Goal: Task Accomplishment & Management: Complete application form

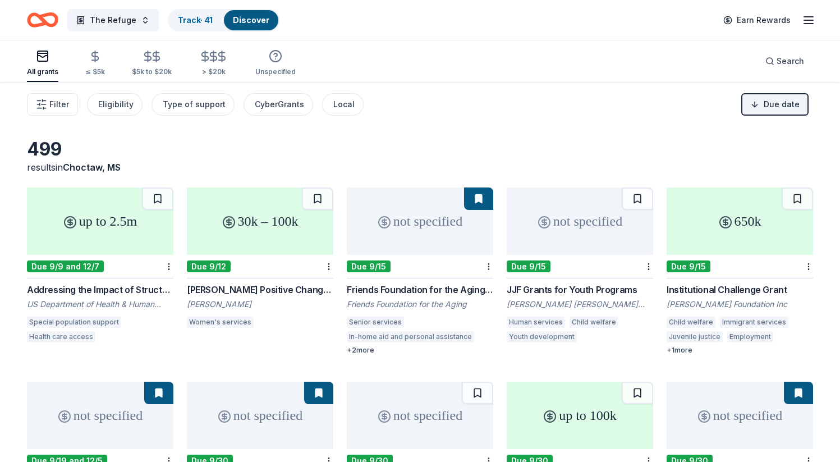
click at [400, 216] on div "not specified" at bounding box center [420, 220] width 146 height 67
click at [480, 197] on button at bounding box center [478, 198] width 29 height 22
click at [486, 200] on button at bounding box center [478, 198] width 29 height 22
click at [491, 265] on html "The Refuge Track · 41 Discover Earn Rewards All grants ≤ $5k $5k to $20k > $20k…" at bounding box center [420, 231] width 840 height 462
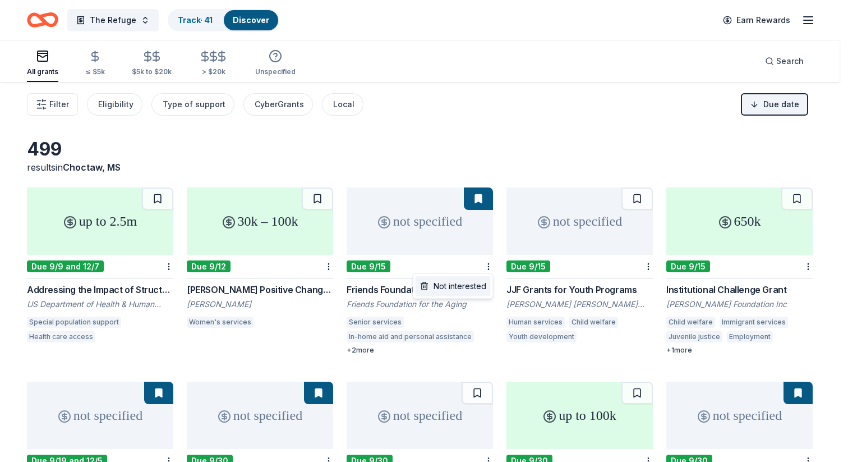
click at [483, 286] on div "Not interested" at bounding box center [453, 286] width 75 height 20
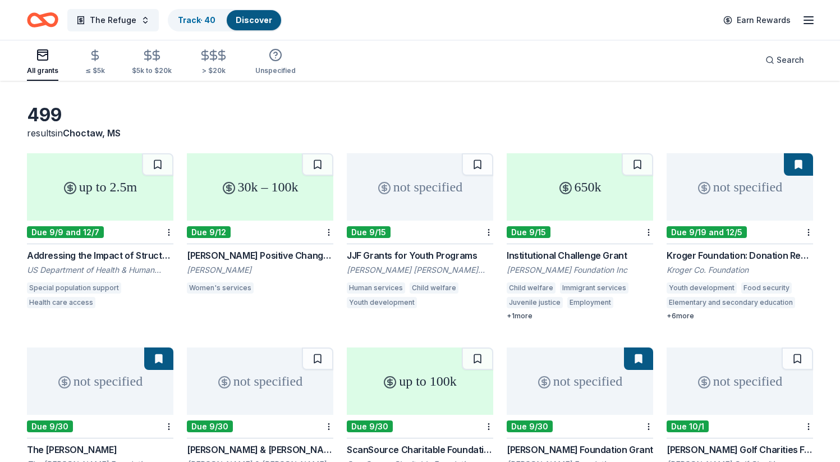
scroll to position [36, 0]
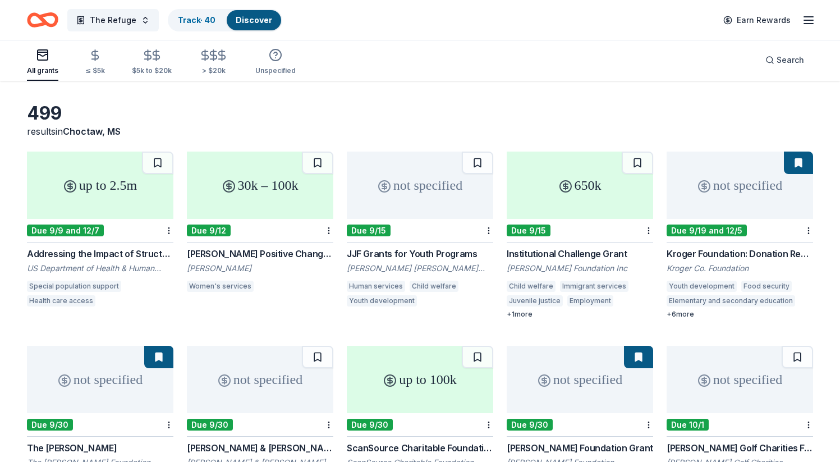
click at [753, 179] on div "not specified" at bounding box center [739, 184] width 146 height 67
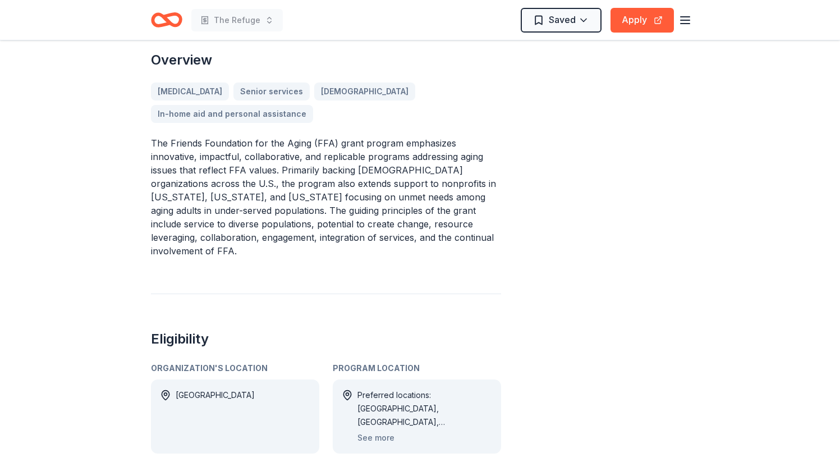
scroll to position [330, 0]
click at [380, 430] on button "See more" at bounding box center [375, 436] width 37 height 13
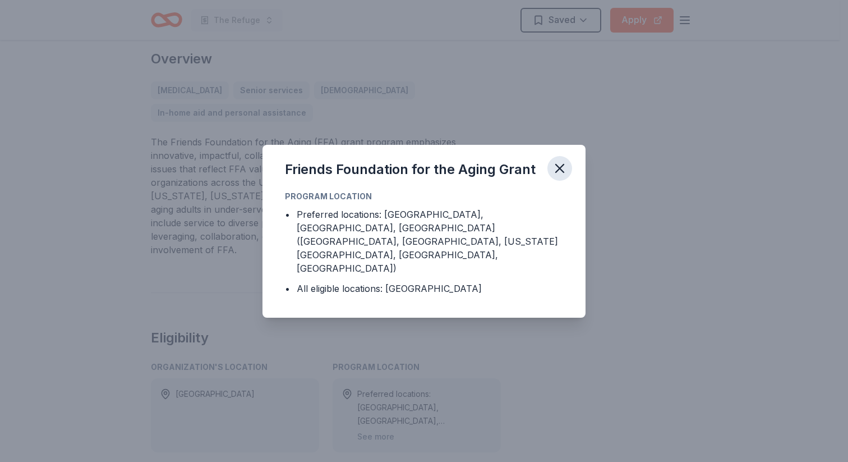
click at [563, 172] on icon "button" at bounding box center [560, 168] width 8 height 8
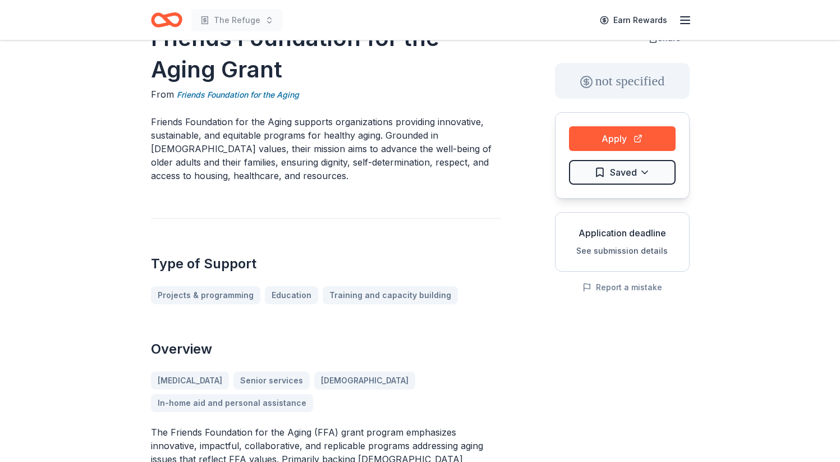
scroll to position [0, 0]
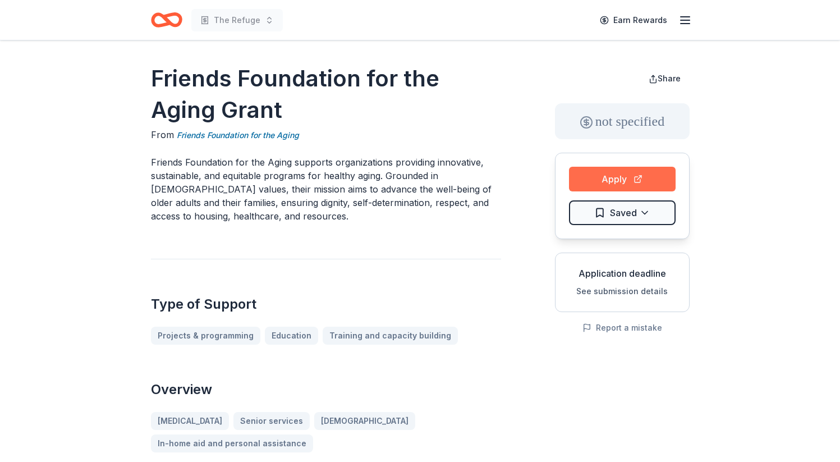
click at [607, 178] on button "Apply" at bounding box center [622, 179] width 107 height 25
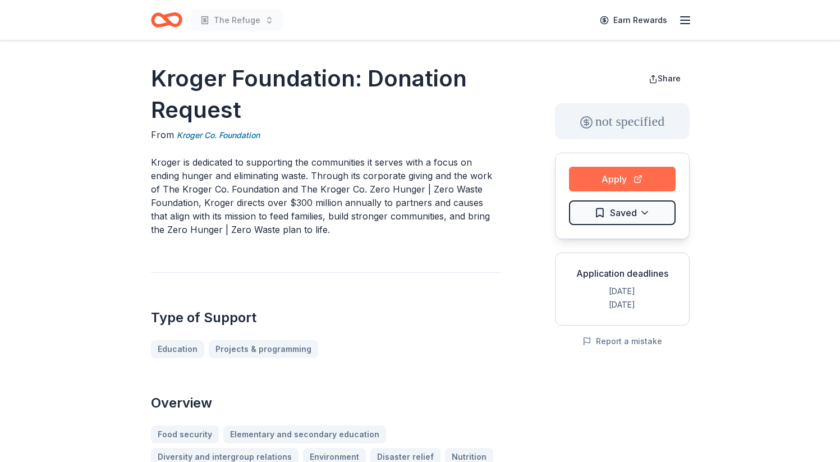
click at [608, 179] on button "Apply" at bounding box center [622, 179] width 107 height 25
